Goal: Task Accomplishment & Management: Use online tool/utility

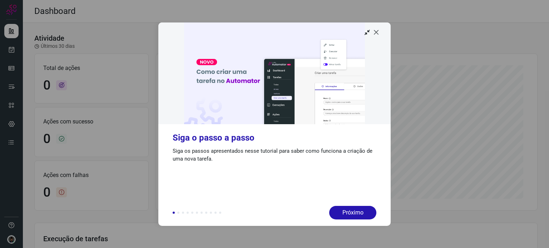
click at [379, 33] on icon at bounding box center [376, 32] width 7 height 7
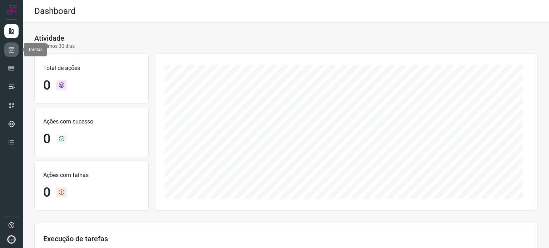
click at [13, 49] on icon at bounding box center [12, 49] width 8 height 7
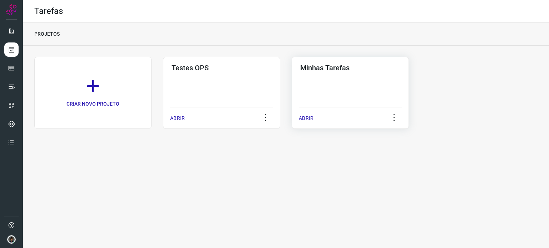
click at [331, 78] on div "Minhas Tarefas ABRIR" at bounding box center [350, 93] width 117 height 72
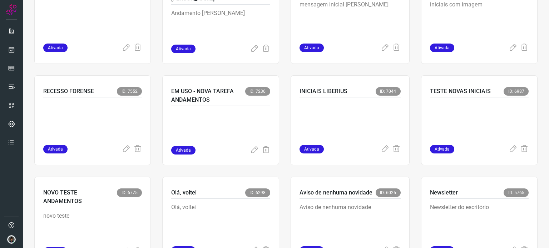
scroll to position [393, 0]
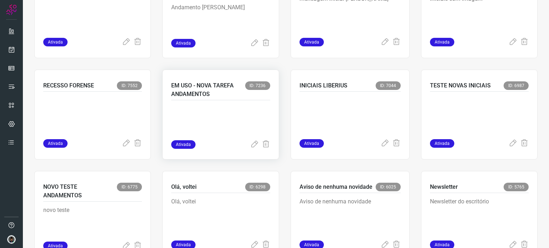
click at [218, 114] on p at bounding box center [220, 123] width 99 height 36
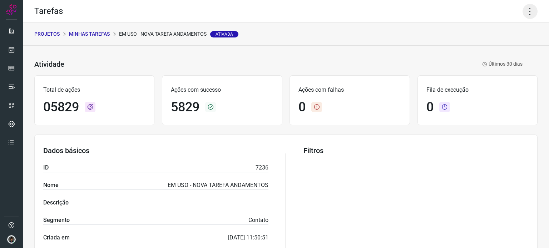
click at [523, 17] on icon at bounding box center [529, 11] width 15 height 15
click at [504, 45] on li "Executar" at bounding box center [499, 46] width 65 height 11
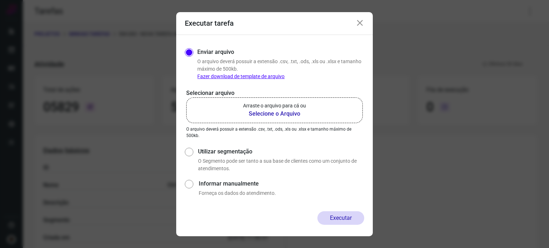
click at [274, 115] on b "Selecione o Arquivo" at bounding box center [274, 114] width 63 height 9
click at [0, 0] on input "Arraste o arquivo para cá ou Selecione o Arquivo" at bounding box center [0, 0] width 0 height 0
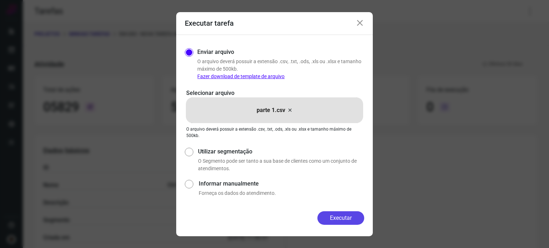
click at [344, 218] on button "Executar" at bounding box center [340, 219] width 47 height 14
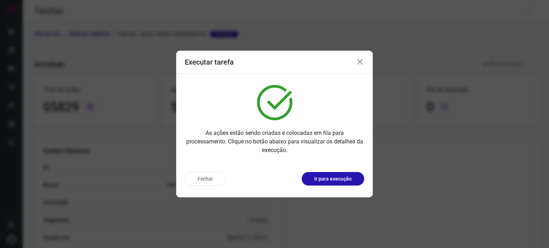
click at [360, 64] on icon at bounding box center [360, 62] width 9 height 9
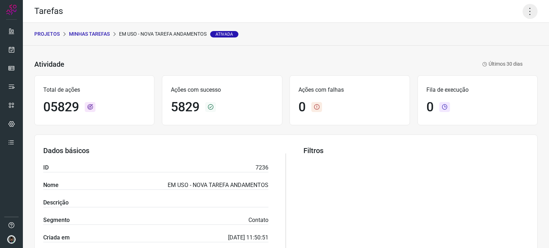
click at [525, 12] on icon at bounding box center [529, 11] width 15 height 15
click at [499, 49] on li "Executar" at bounding box center [499, 46] width 65 height 11
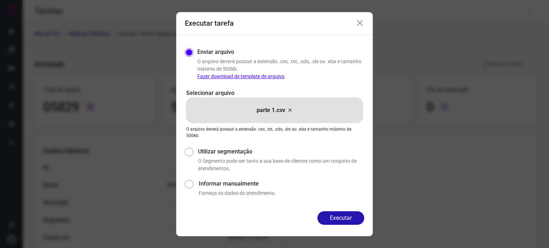
click at [289, 110] on icon at bounding box center [290, 110] width 6 height 9
click at [0, 0] on input "parte 1.csv" at bounding box center [0, 0] width 0 height 0
click at [348, 220] on button "Executar" at bounding box center [340, 219] width 47 height 14
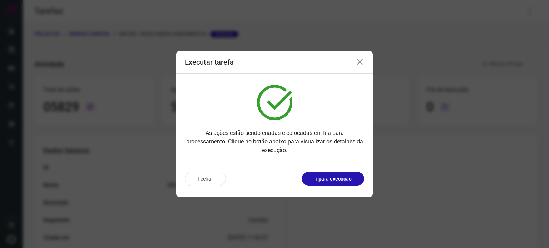
click at [417, 199] on div "Executar tarefa As ações estão sendo criadas e colocadas em fila para processam…" at bounding box center [274, 124] width 549 height 248
click at [360, 60] on icon at bounding box center [360, 62] width 9 height 9
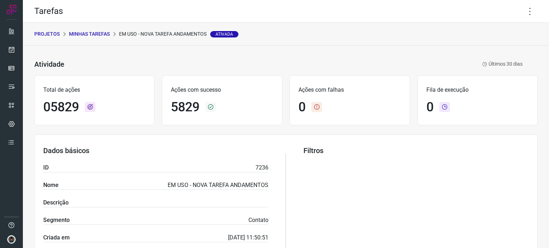
click at [529, 126] on div "Total de ações 05829 Ações com sucesso 5829 Ações com falhas 0 Fila de execução…" at bounding box center [285, 100] width 503 height 57
click at [527, 11] on icon at bounding box center [529, 11] width 15 height 15
click at [495, 45] on li "Executar" at bounding box center [499, 46] width 65 height 11
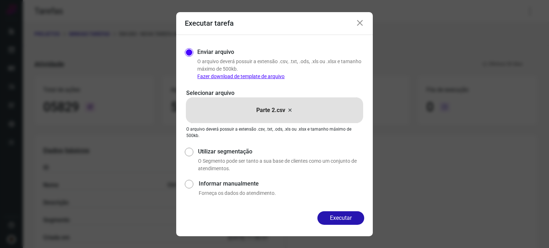
click at [290, 110] on icon at bounding box center [290, 110] width 6 height 9
click at [0, 0] on input "Parte 2.csv" at bounding box center [0, 0] width 0 height 0
click at [349, 218] on button "Executar" at bounding box center [340, 219] width 47 height 14
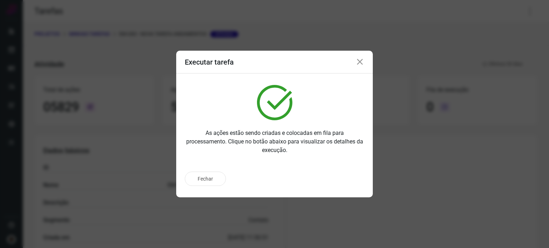
drag, startPoint x: 549, startPoint y: 119, endPoint x: 537, endPoint y: 117, distance: 11.9
click at [549, 119] on div "Executar tarefa As ações estão sendo criadas e colocadas em fila para processam…" at bounding box center [274, 124] width 549 height 248
click at [359, 62] on icon at bounding box center [360, 62] width 9 height 9
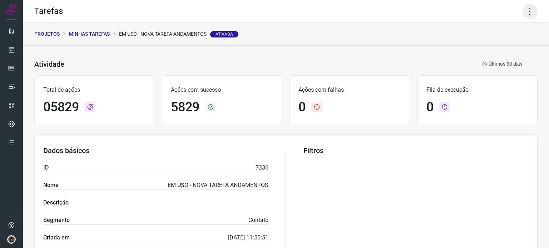
click at [517, 10] on div "Tarefas" at bounding box center [286, 11] width 526 height 23
click at [522, 11] on icon at bounding box center [529, 11] width 15 height 15
click at [492, 50] on li "Executar" at bounding box center [499, 46] width 65 height 11
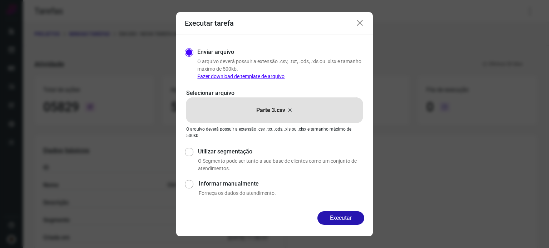
click at [288, 110] on icon at bounding box center [290, 110] width 6 height 9
click at [0, 0] on input "Parte 3.csv" at bounding box center [0, 0] width 0 height 0
click at [342, 221] on button "Executar" at bounding box center [340, 219] width 47 height 14
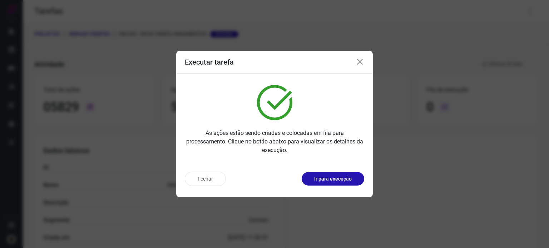
click at [520, 188] on div "Executar tarefa As ações estão sendo criadas e colocadas em fila para processam…" at bounding box center [274, 124] width 549 height 248
click at [396, 79] on div "Executar tarefa As ações estão sendo criadas e colocadas em fila para processam…" at bounding box center [274, 124] width 549 height 248
click at [361, 61] on icon at bounding box center [360, 62] width 9 height 9
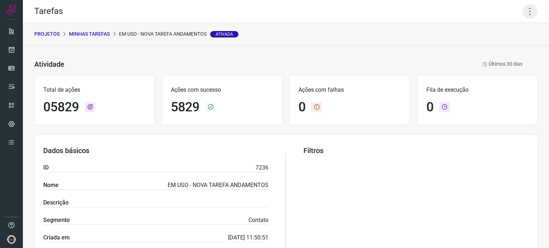
click at [529, 12] on icon at bounding box center [529, 11] width 15 height 15
click at [502, 50] on li "Executar" at bounding box center [499, 46] width 65 height 11
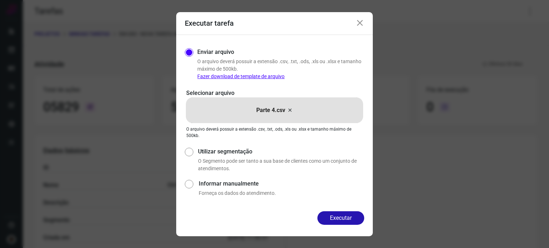
click at [289, 110] on icon at bounding box center [290, 110] width 6 height 9
click at [0, 0] on input "Parte 4.csv" at bounding box center [0, 0] width 0 height 0
click at [343, 221] on button "Executar" at bounding box center [340, 219] width 47 height 14
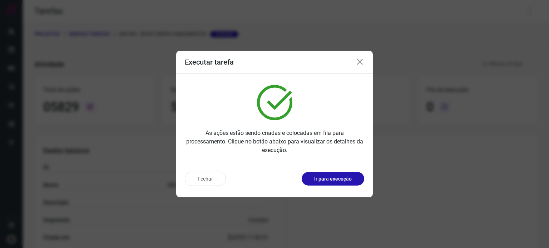
click at [549, 212] on div "Executar tarefa As ações estão sendo criadas e colocadas em fila para processam…" at bounding box center [274, 124] width 549 height 248
